Goal: Information Seeking & Learning: Find specific fact

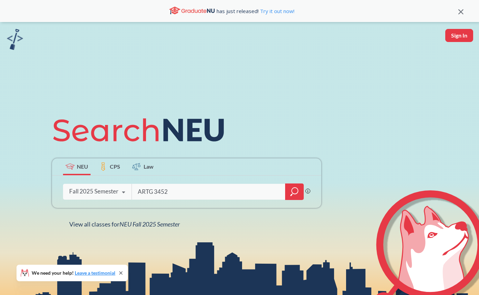
type input "ARTG 3452"
click at [294, 192] on icon "magnifying glass" at bounding box center [294, 192] width 8 height 10
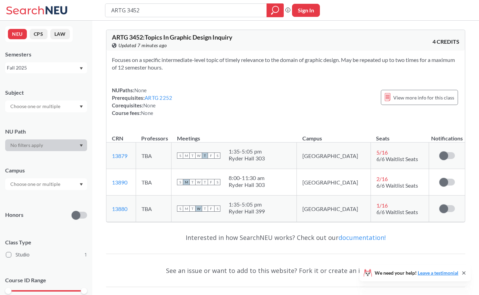
click at [377, 206] on span "1 / 16" at bounding box center [382, 205] width 11 height 7
click at [123, 208] on link "13880" at bounding box center [120, 209] width 16 height 7
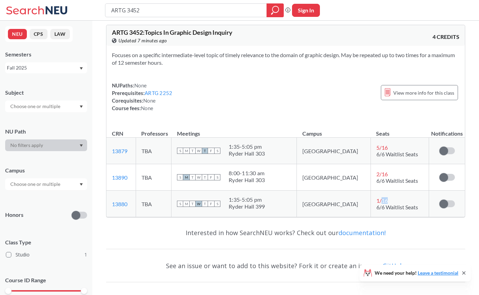
click at [287, 95] on div "NUPaths: None Prerequisites: ARTG 2252 Corequisites: None Course fees: None Vie…" at bounding box center [286, 97] width 348 height 30
